Goal: Check status: Check status

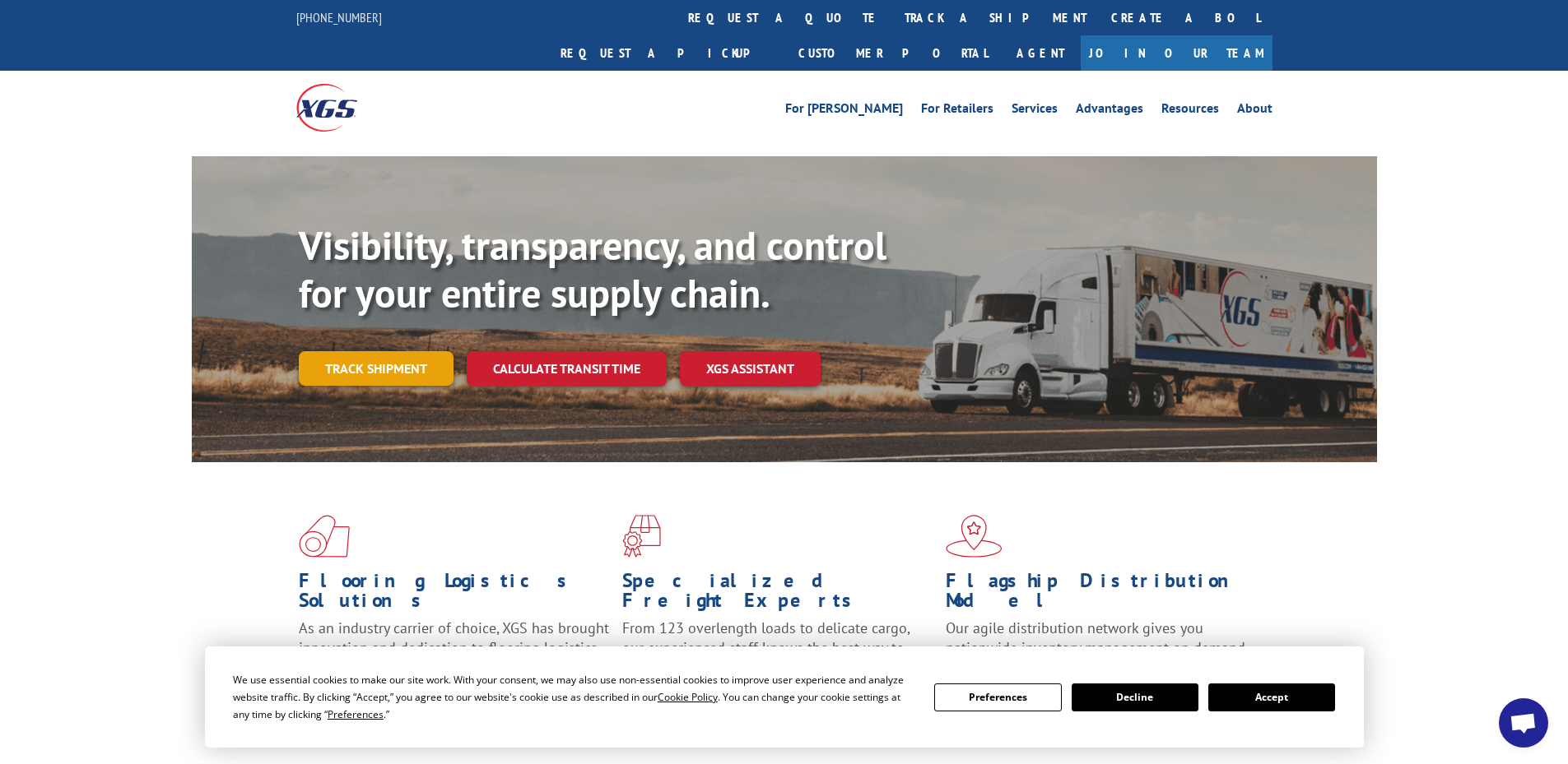
click at [406, 351] on link "Track shipment" at bounding box center [375, 369] width 155 height 35
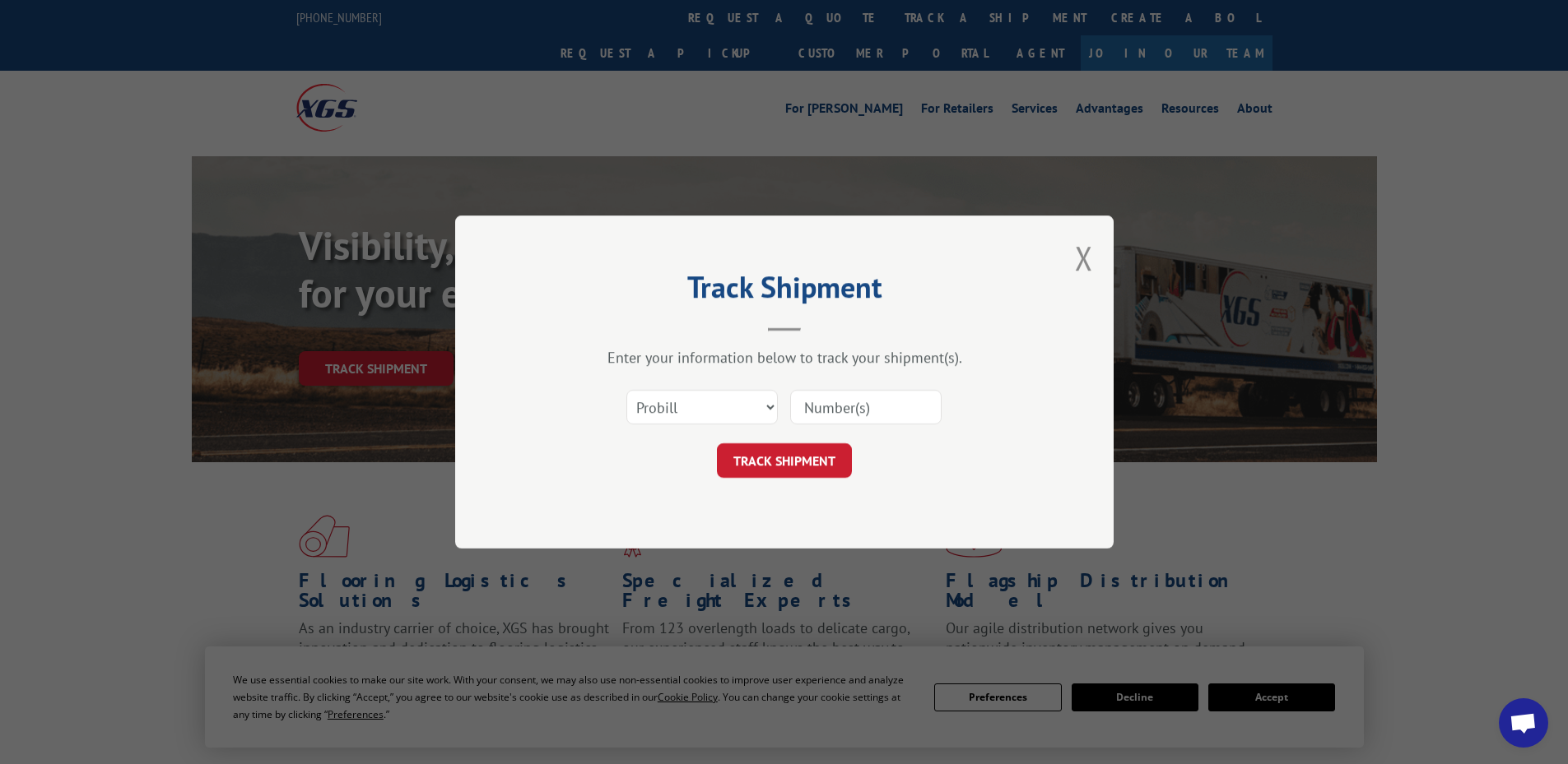
click at [698, 384] on div "Select category... Probill BOL PO" at bounding box center [784, 407] width 494 height 54
click at [697, 405] on select "Select category... Probill BOL PO" at bounding box center [702, 407] width 151 height 35
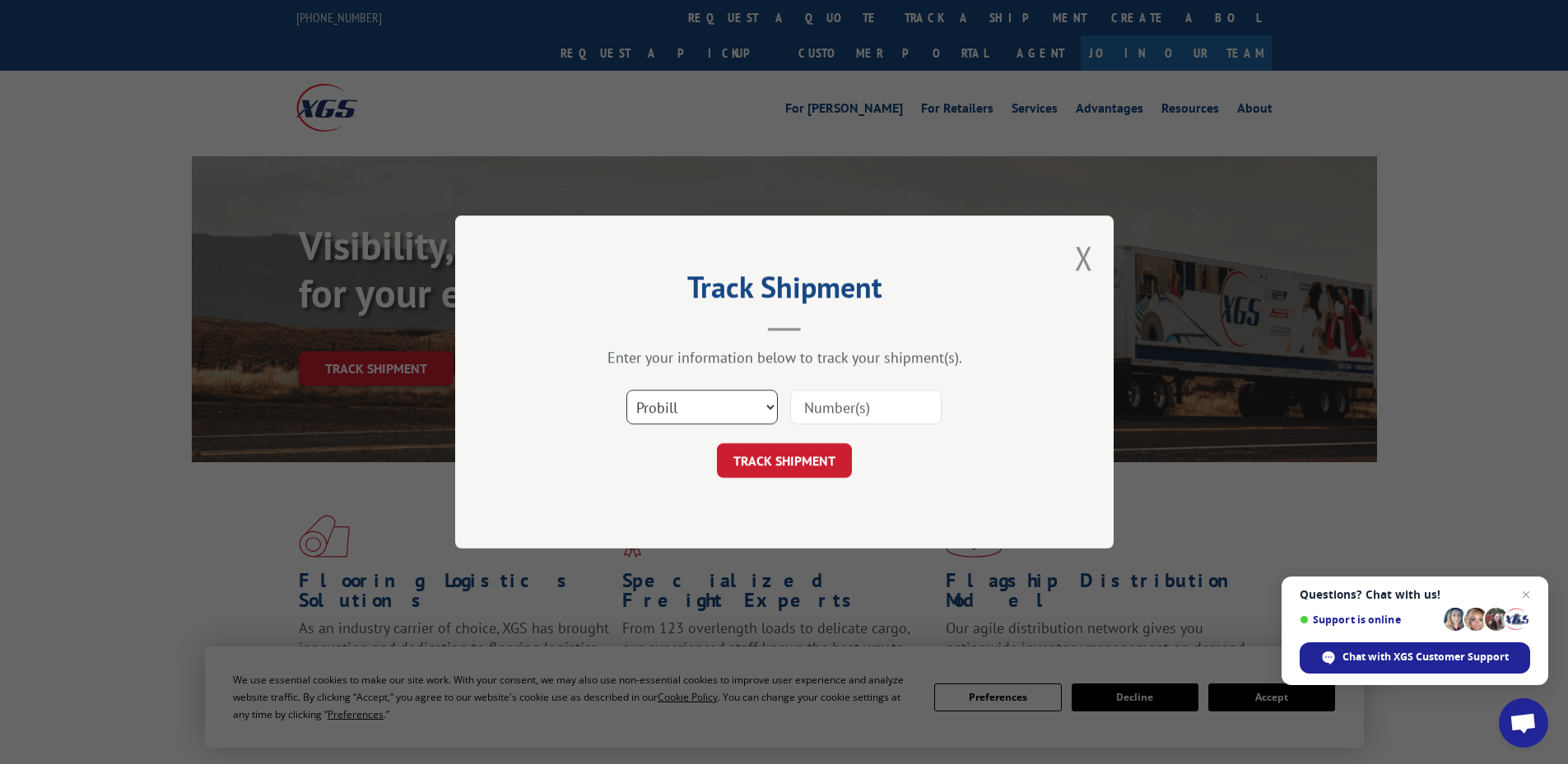
select select "bol"
click at [627, 390] on select "Select category... Probill BOL PO" at bounding box center [702, 407] width 151 height 35
click at [825, 406] on input at bounding box center [865, 407] width 151 height 35
paste input "65546191"
type input "65546191"
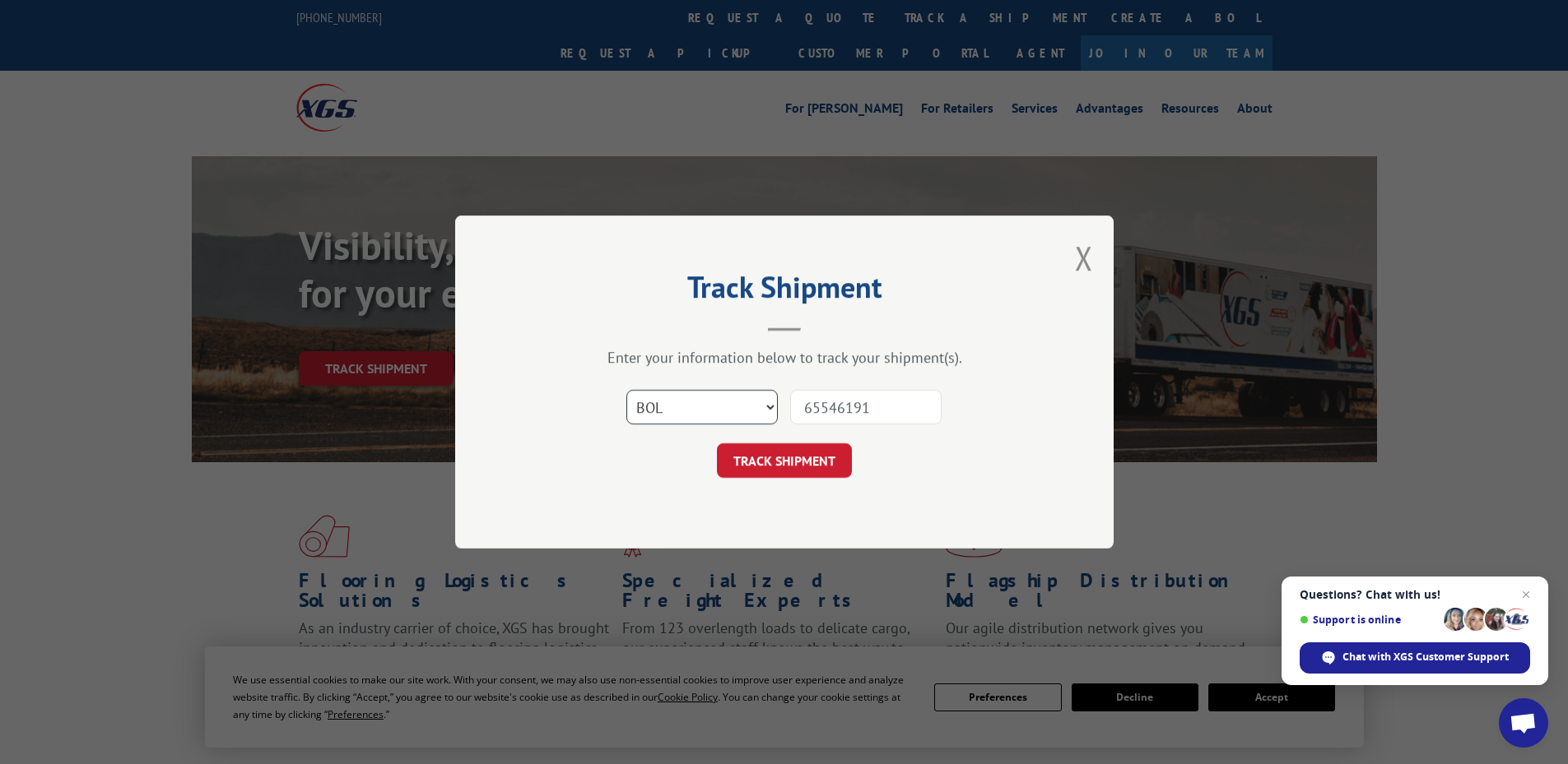
click at [754, 410] on select "Select category... Probill BOL PO" at bounding box center [702, 407] width 151 height 35
select select "po"
click at [627, 390] on select "Select category... Probill BOL PO" at bounding box center [702, 407] width 151 height 35
click at [784, 471] on button "TRACK SHIPMENT" at bounding box center [784, 461] width 135 height 35
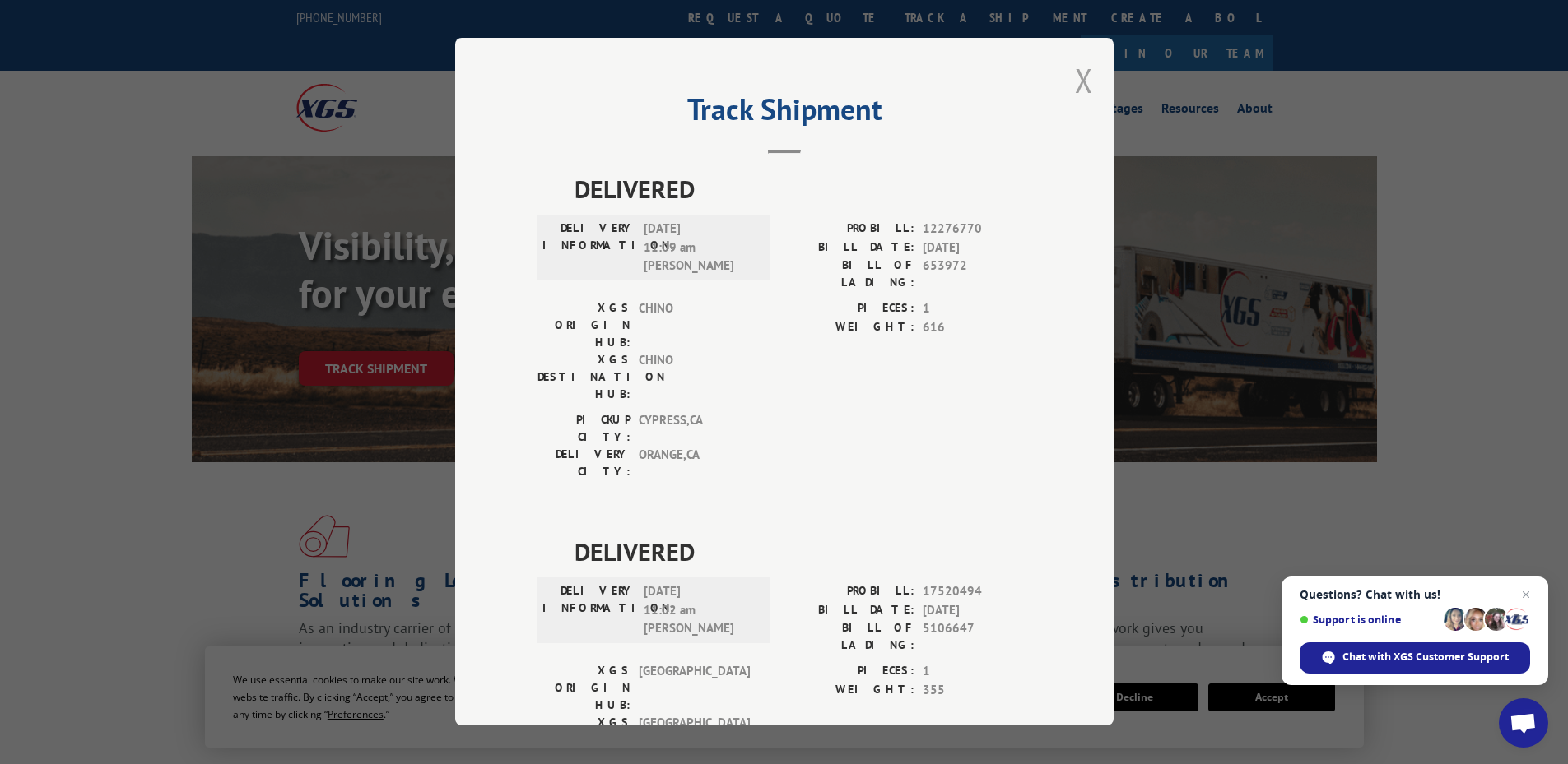
click at [1079, 79] on button "Close modal" at bounding box center [1083, 80] width 18 height 43
